Goal: Information Seeking & Learning: Learn about a topic

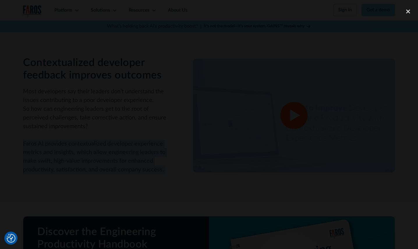
click at [373, 102] on div at bounding box center [209, 124] width 418 height 239
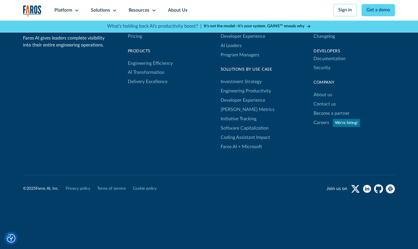
scroll to position [1212, 0]
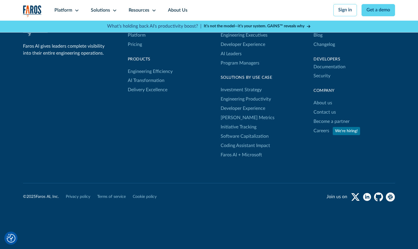
click at [300, 156] on div "Solutions by Role Engineering Executives Developer Experience AI Leaders Progra…" at bounding box center [260, 90] width 81 height 140
click at [297, 157] on div "Solutions by Role Engineering Executives Developer Experience AI Leaders Progra…" at bounding box center [260, 90] width 81 height 140
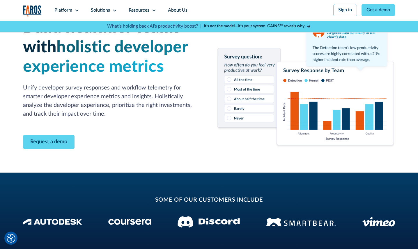
scroll to position [0, 0]
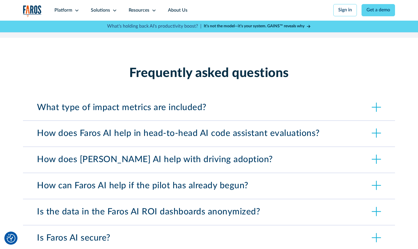
scroll to position [2026, 0]
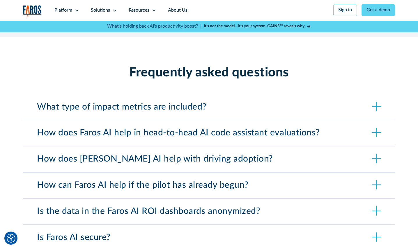
click at [161, 102] on div "What type of impact metrics are included?" at bounding box center [121, 107] width 169 height 10
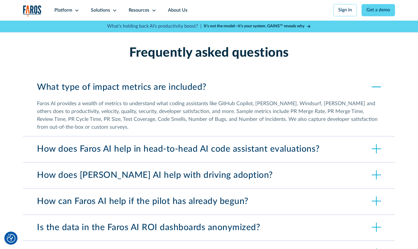
scroll to position [2056, 0]
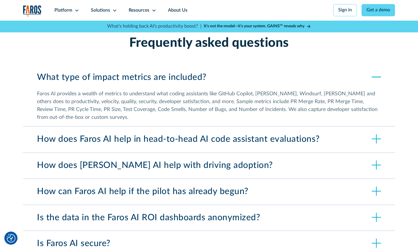
click at [151, 134] on div "How does Faros AI help in head-to-head AI code assistant evaluations?" at bounding box center [178, 139] width 282 height 10
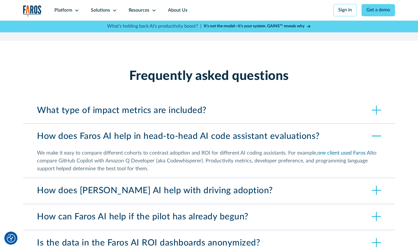
scroll to position [2022, 0]
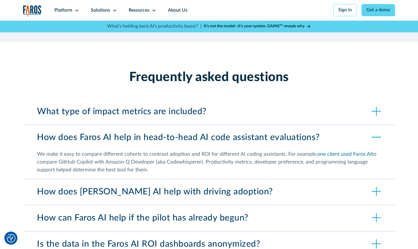
click at [146, 107] on div "What type of impact metrics are included?" at bounding box center [121, 112] width 169 height 10
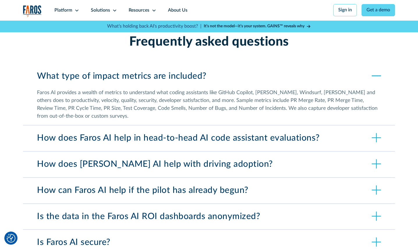
scroll to position [2058, 0]
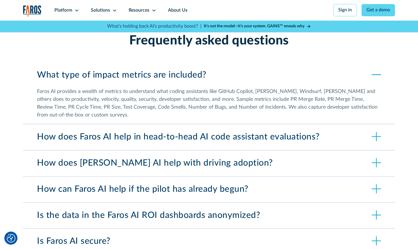
click at [132, 158] on div "How does [PERSON_NAME] AI help with driving adoption?" at bounding box center [155, 163] width 236 height 10
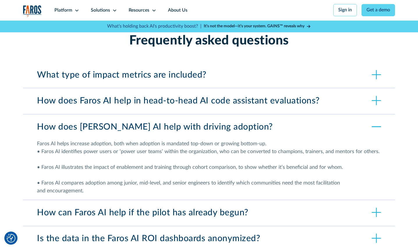
click at [162, 96] on div "How does Faros AI help in head-to-head AI code assistant evaluations?" at bounding box center [178, 101] width 282 height 10
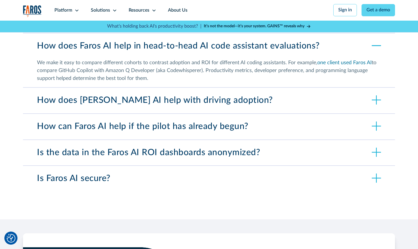
scroll to position [2127, 0]
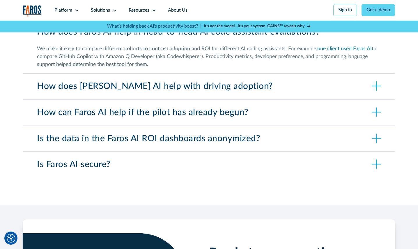
click at [164, 134] on div "Is the data in the Faros AI ROI dashboards anonymized?" at bounding box center [148, 139] width 223 height 10
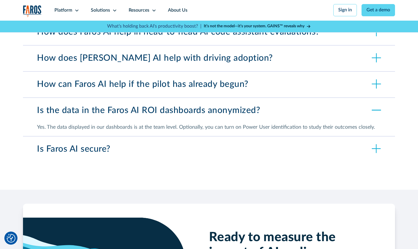
click at [109, 144] on div "Is Faros AI secure?" at bounding box center [73, 149] width 73 height 10
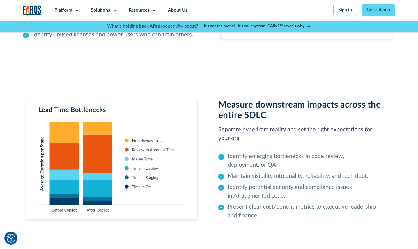
scroll to position [1640, 0]
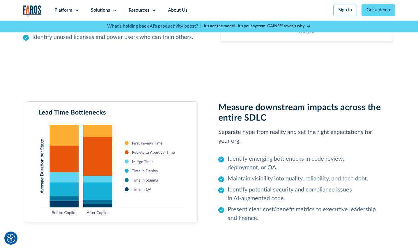
click at [248, 78] on div "Measure downstream impacts across the entire SDLC Separate hype from reality an…" at bounding box center [209, 164] width 372 height 181
click at [277, 104] on h2 "Measure downstream impacts across the entire SDLC" at bounding box center [306, 113] width 177 height 21
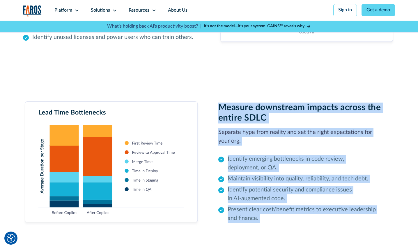
drag, startPoint x: 277, startPoint y: 104, endPoint x: 270, endPoint y: 229, distance: 125.0
click at [270, 230] on div "Measure downstream impacts across the entire SDLC Separate hype from reality an…" at bounding box center [209, 164] width 372 height 181
click at [275, 184] on p "Present clear cost/benefit metrics to executive leadership and finance." at bounding box center [297, 179] width 140 height 9
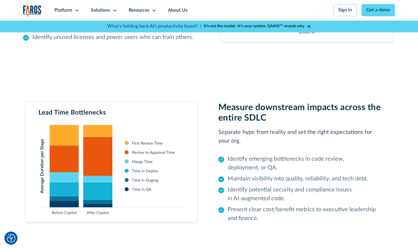
click at [275, 184] on p "Present clear cost/benefit metrics to executive leadership and finance." at bounding box center [297, 179] width 140 height 9
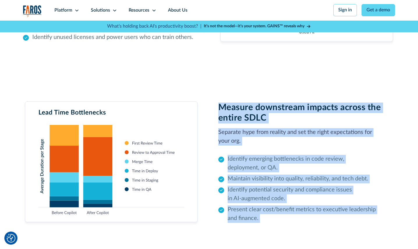
drag, startPoint x: 275, startPoint y: 203, endPoint x: 274, endPoint y: 87, distance: 115.8
click at [274, 87] on div "Measure downstream impacts across the entire SDLC Separate hype from reality an…" at bounding box center [209, 164] width 372 height 181
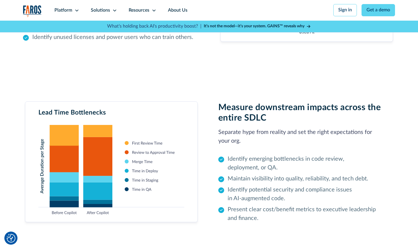
click at [143, 160] on img at bounding box center [111, 164] width 177 height 125
click at [144, 180] on img at bounding box center [111, 164] width 177 height 125
drag, startPoint x: 144, startPoint y: 180, endPoint x: 153, endPoint y: 131, distance: 49.4
click at [146, 162] on img at bounding box center [111, 164] width 177 height 125
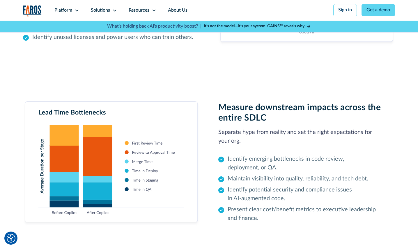
click at [153, 131] on img at bounding box center [111, 164] width 177 height 125
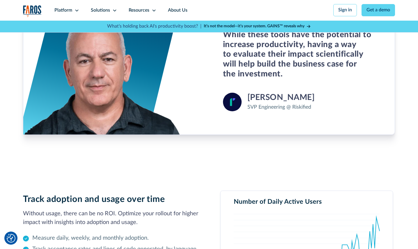
scroll to position [1361, 0]
